Goal: Navigation & Orientation: Find specific page/section

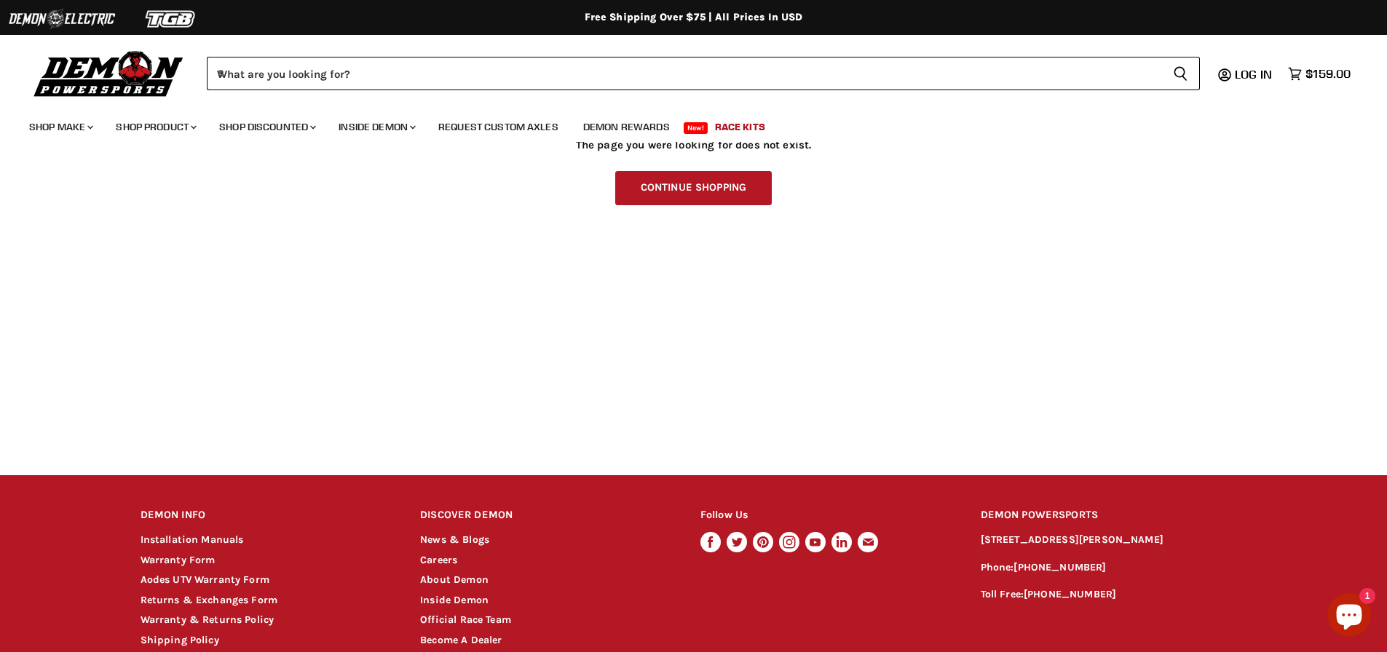
scroll to position [239, 0]
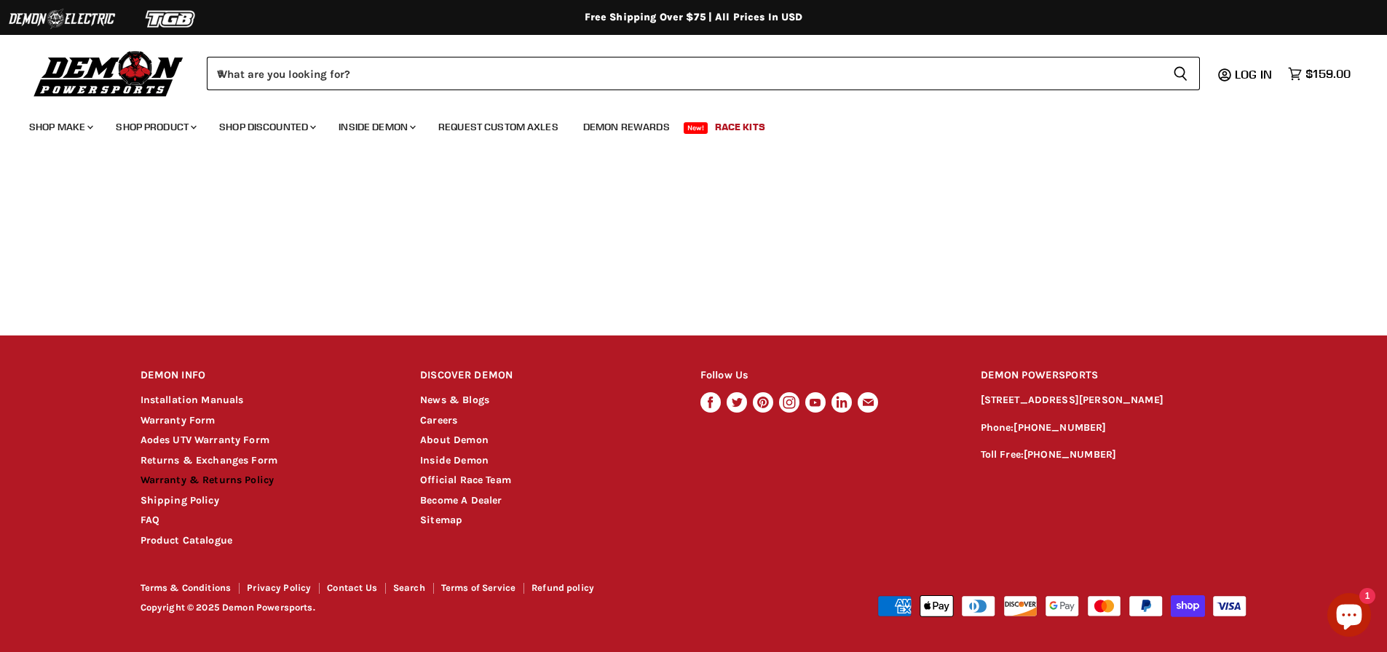
click at [179, 483] on link "Warranty & Returns Policy" at bounding box center [208, 480] width 134 height 12
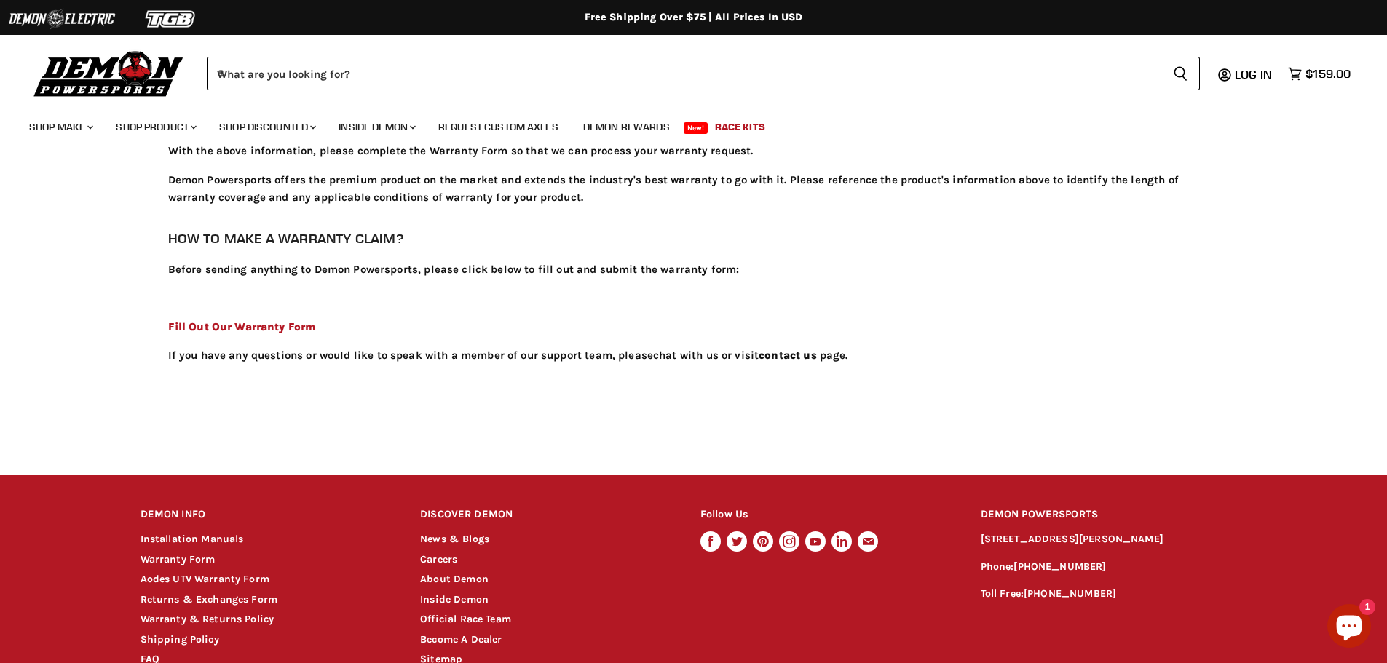
scroll to position [4061, 0]
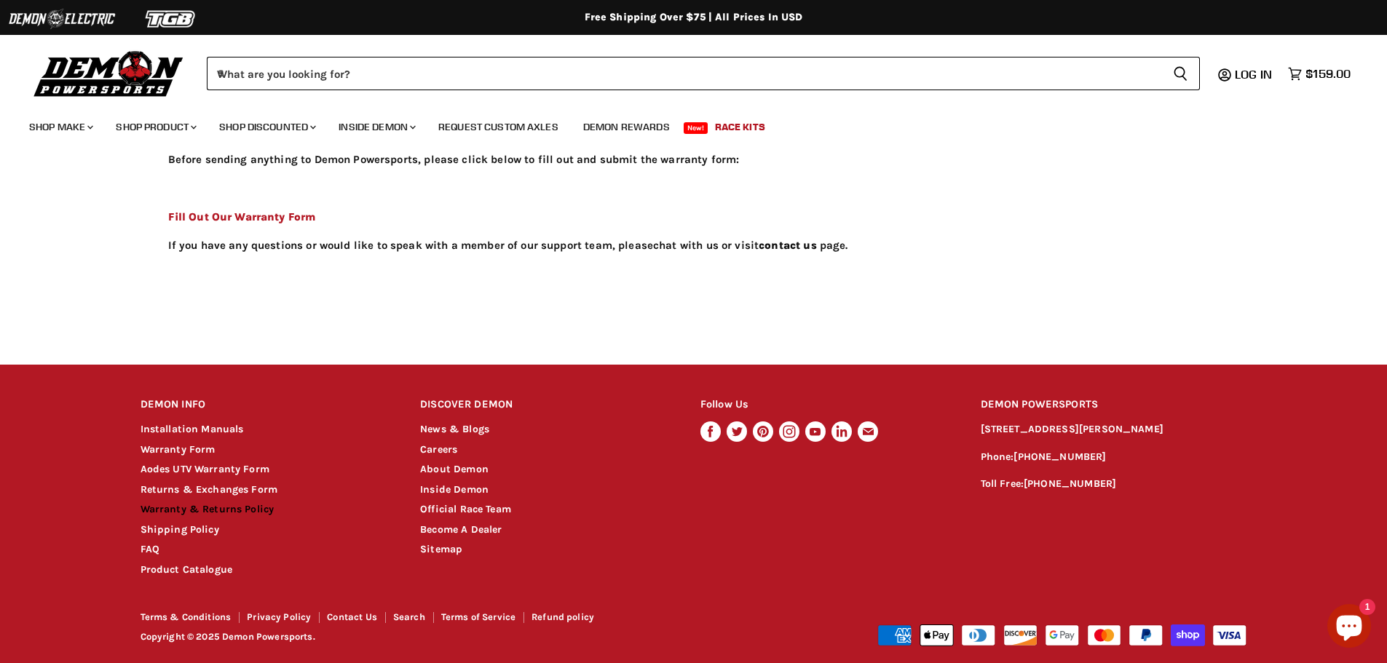
click at [211, 503] on link "Warranty & Returns Policy" at bounding box center [208, 509] width 134 height 12
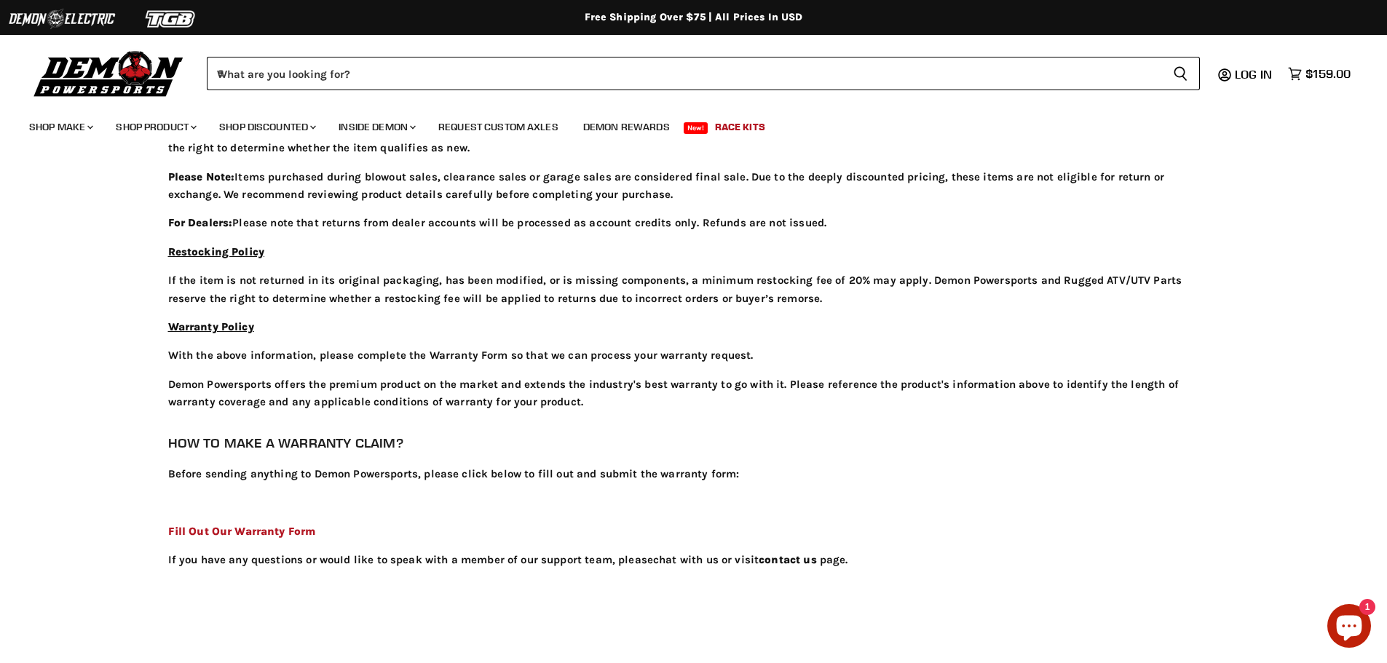
scroll to position [4061, 0]
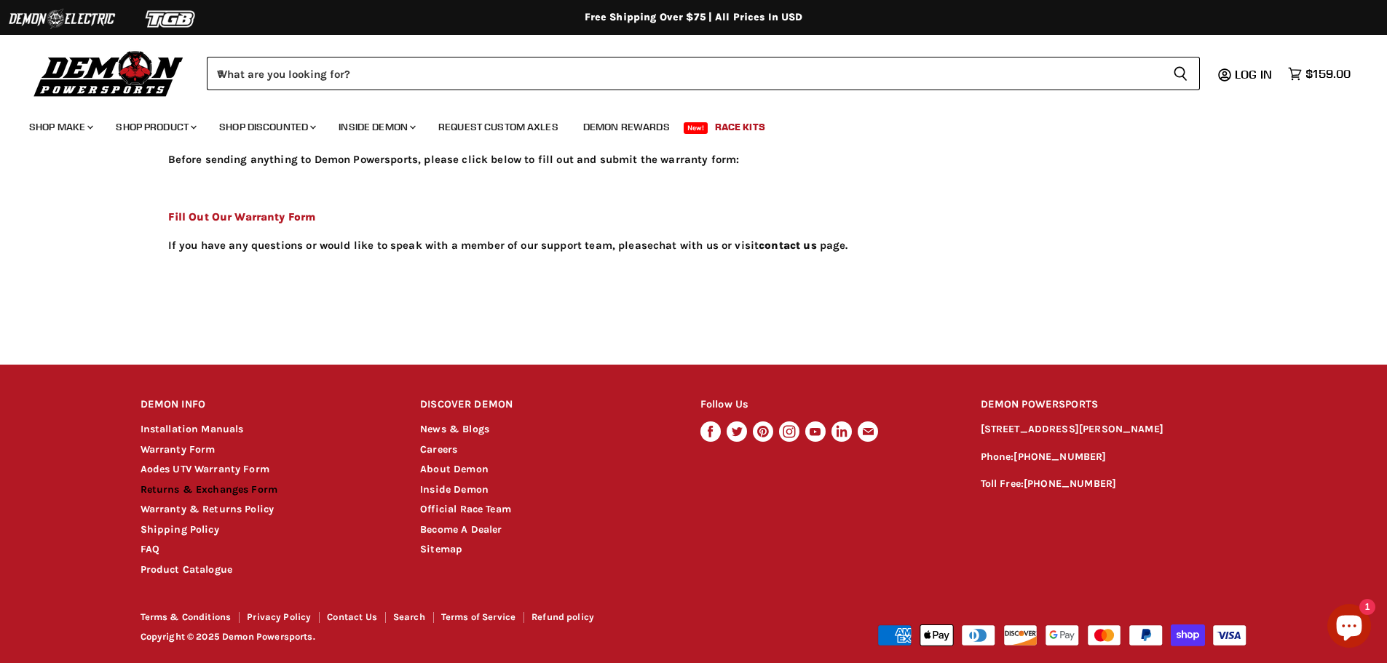
click at [232, 483] on link "Returns & Exchanges Form" at bounding box center [210, 489] width 138 height 12
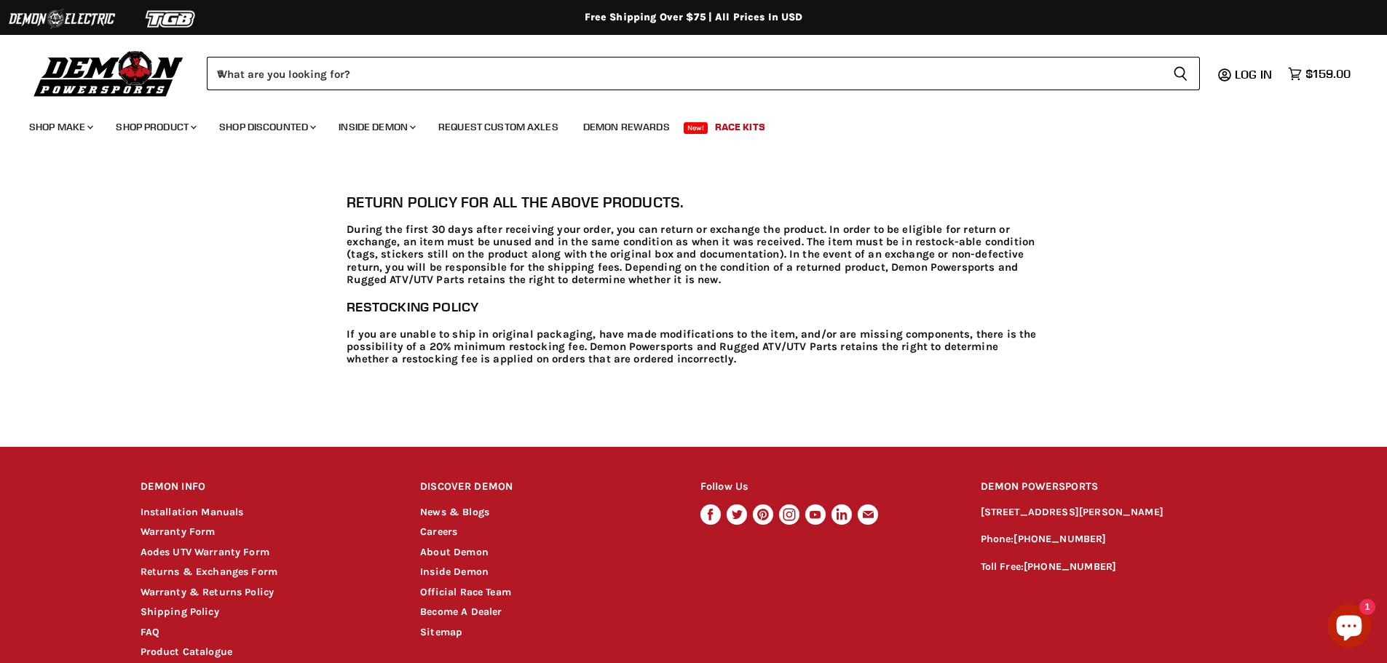
scroll to position [743, 0]
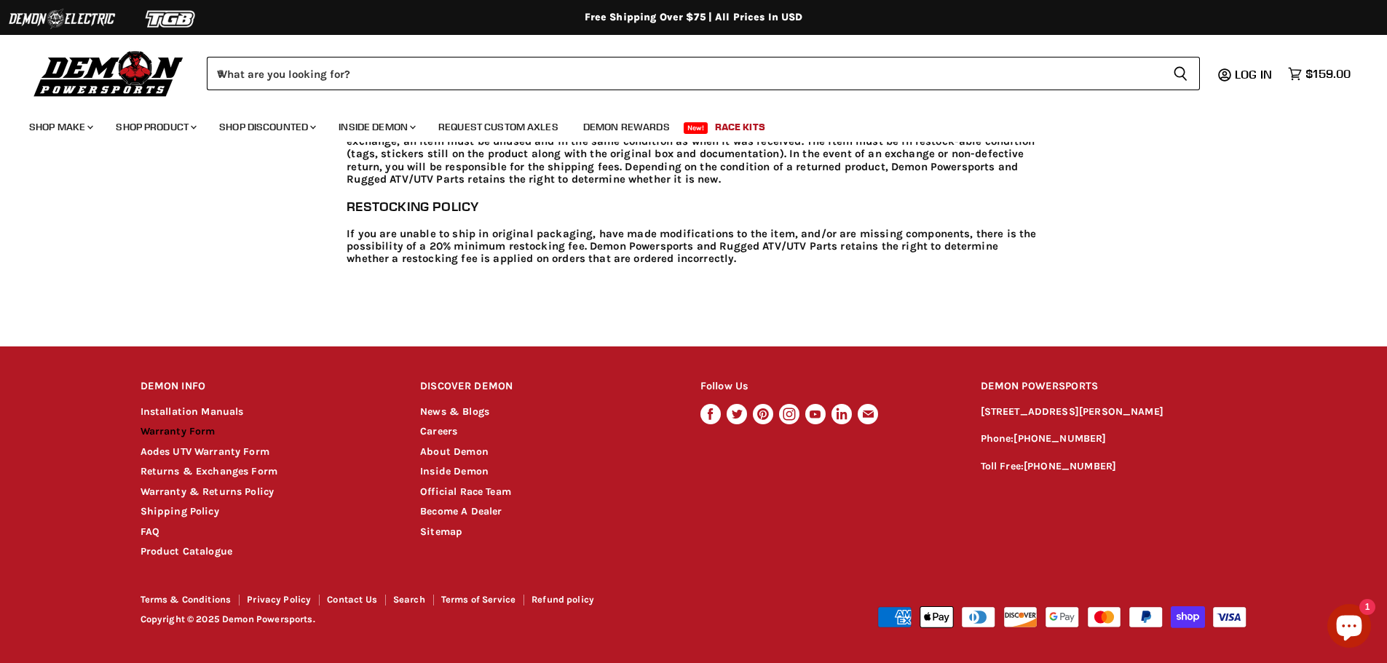
click at [205, 430] on link "Warranty Form" at bounding box center [178, 431] width 75 height 12
